Goal: Transaction & Acquisition: Purchase product/service

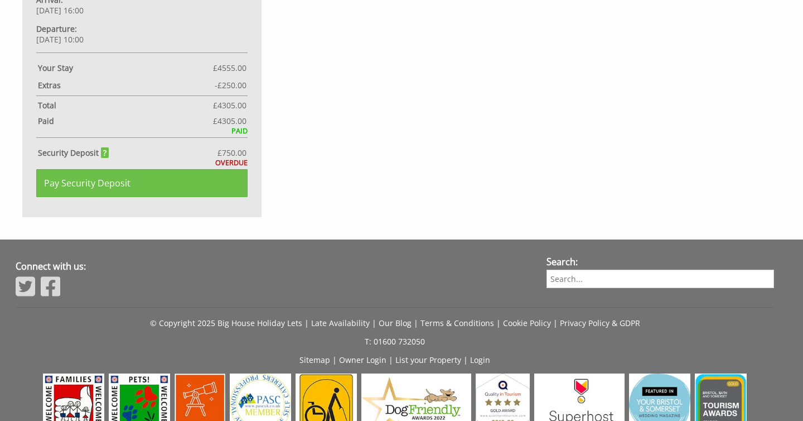
scroll to position [858, 0]
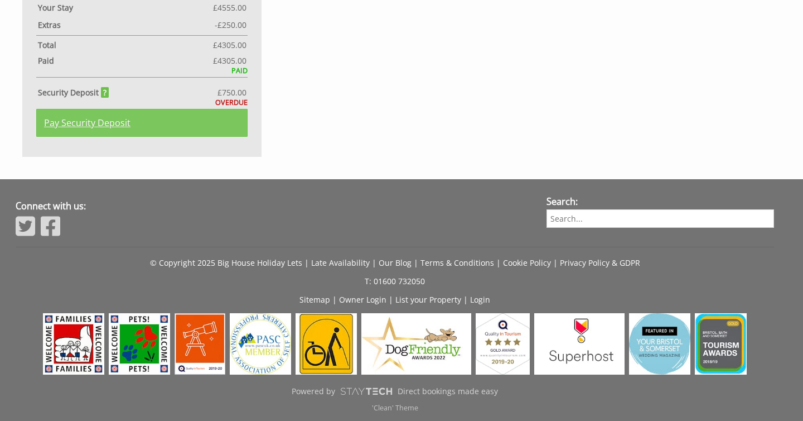
click at [115, 123] on link "Pay Security Deposit" at bounding box center [141, 123] width 211 height 28
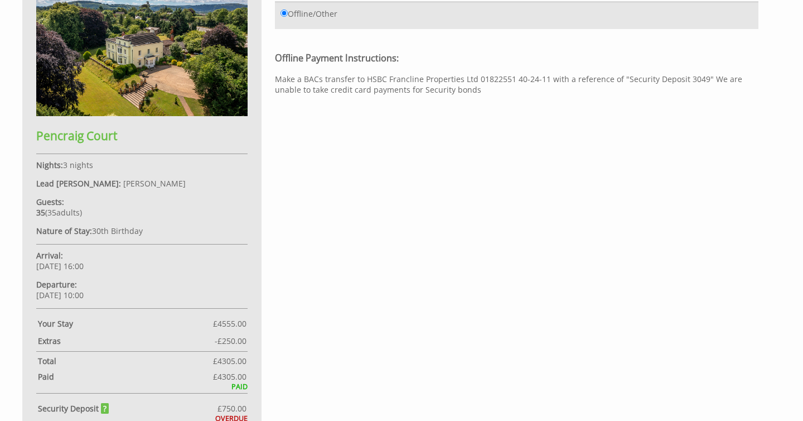
scroll to position [736, 0]
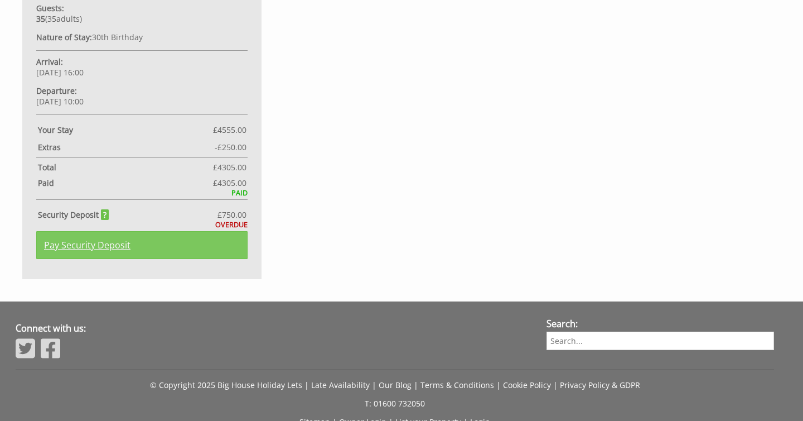
click at [125, 243] on link "Pay Security Deposit" at bounding box center [141, 245] width 211 height 28
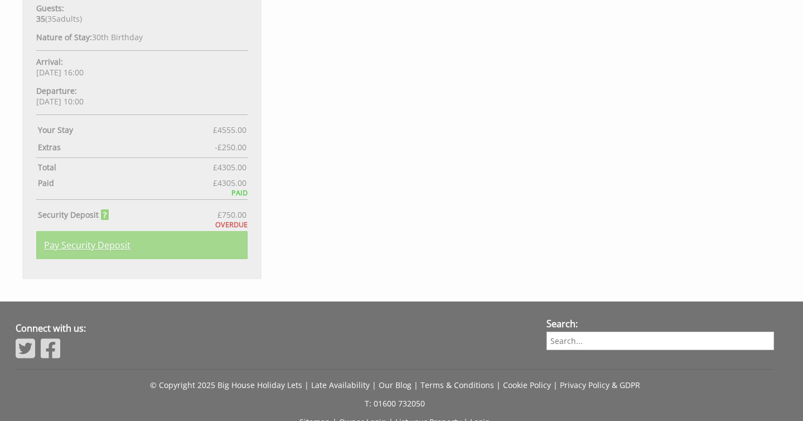
scroll to position [393, 0]
